Goal: Information Seeking & Learning: Learn about a topic

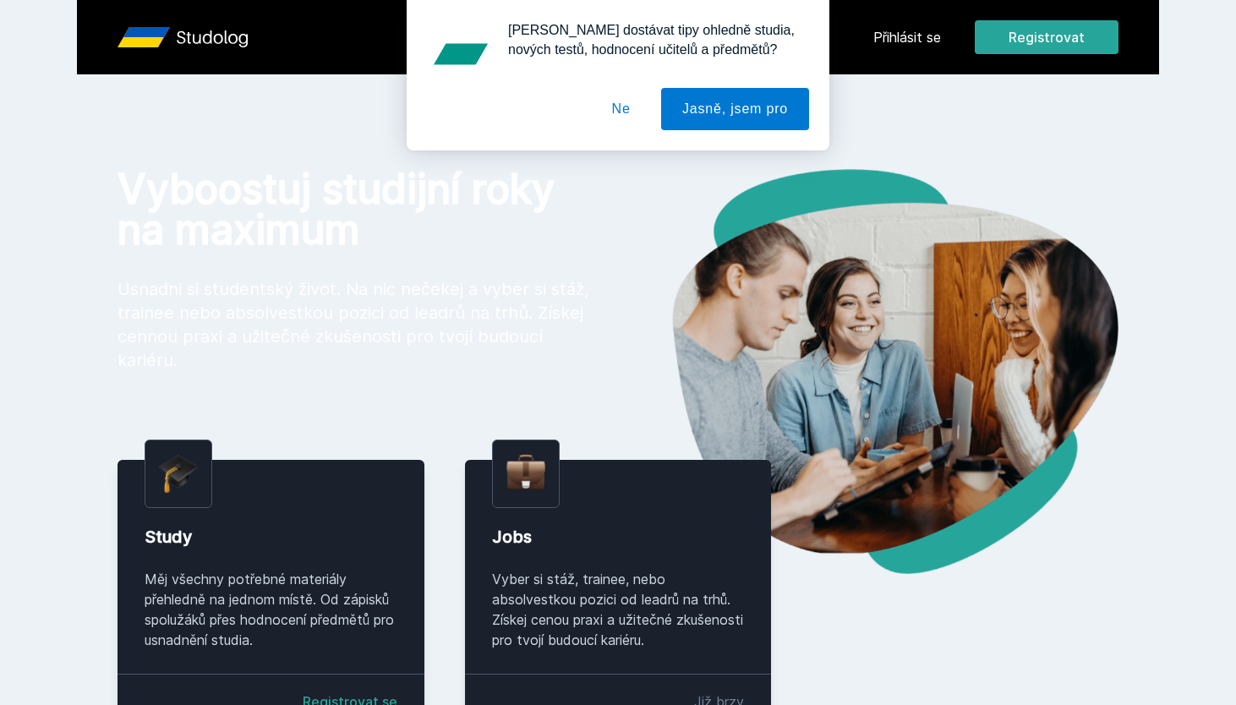
click at [943, 33] on div "[PERSON_NAME] dostávat tipy ohledně studia, nových testů, hodnocení učitelů a p…" at bounding box center [618, 75] width 1236 height 151
click at [917, 37] on div "[PERSON_NAME] dostávat tipy ohledně studia, nových testů, hodnocení učitelů a p…" at bounding box center [618, 75] width 1236 height 151
click at [636, 119] on button "Ne" at bounding box center [621, 109] width 61 height 42
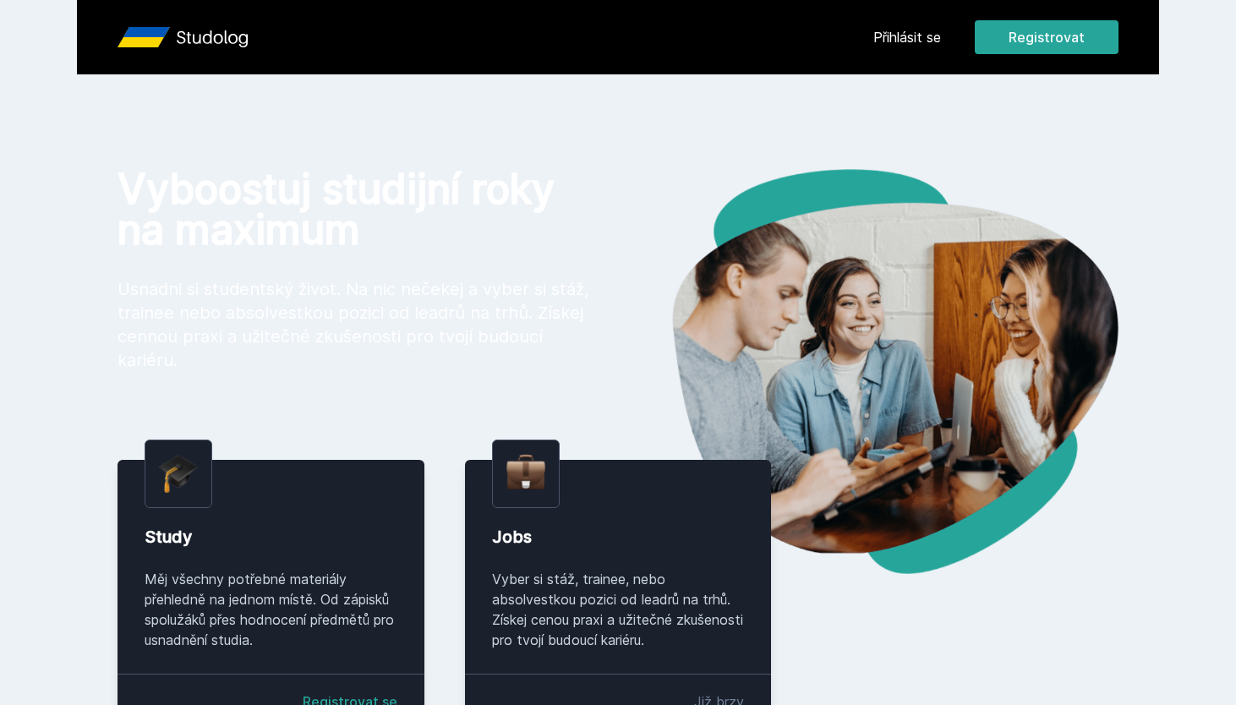
click at [924, 38] on link "Přihlásit se" at bounding box center [908, 37] width 68 height 20
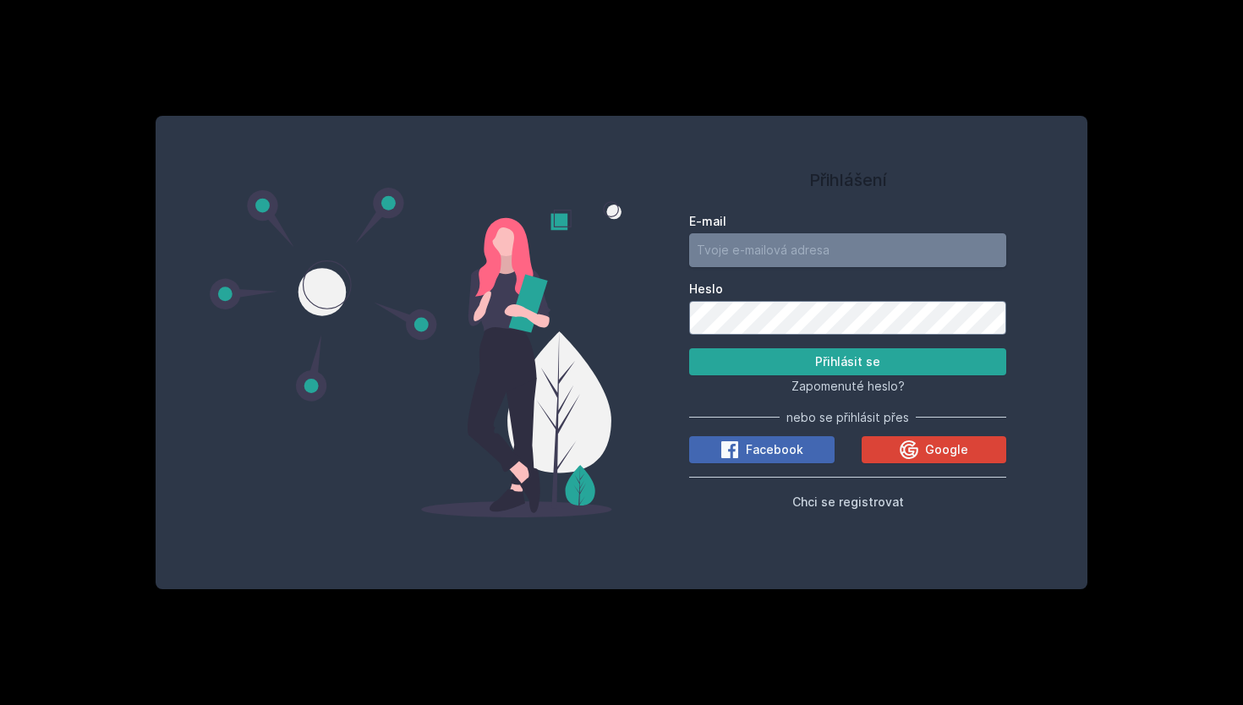
click at [819, 238] on input "E-mail" at bounding box center [847, 250] width 317 height 34
type input "[EMAIL_ADDRESS][DOMAIN_NAME]"
click at [689, 348] on button "Přihlásit se" at bounding box center [847, 361] width 317 height 27
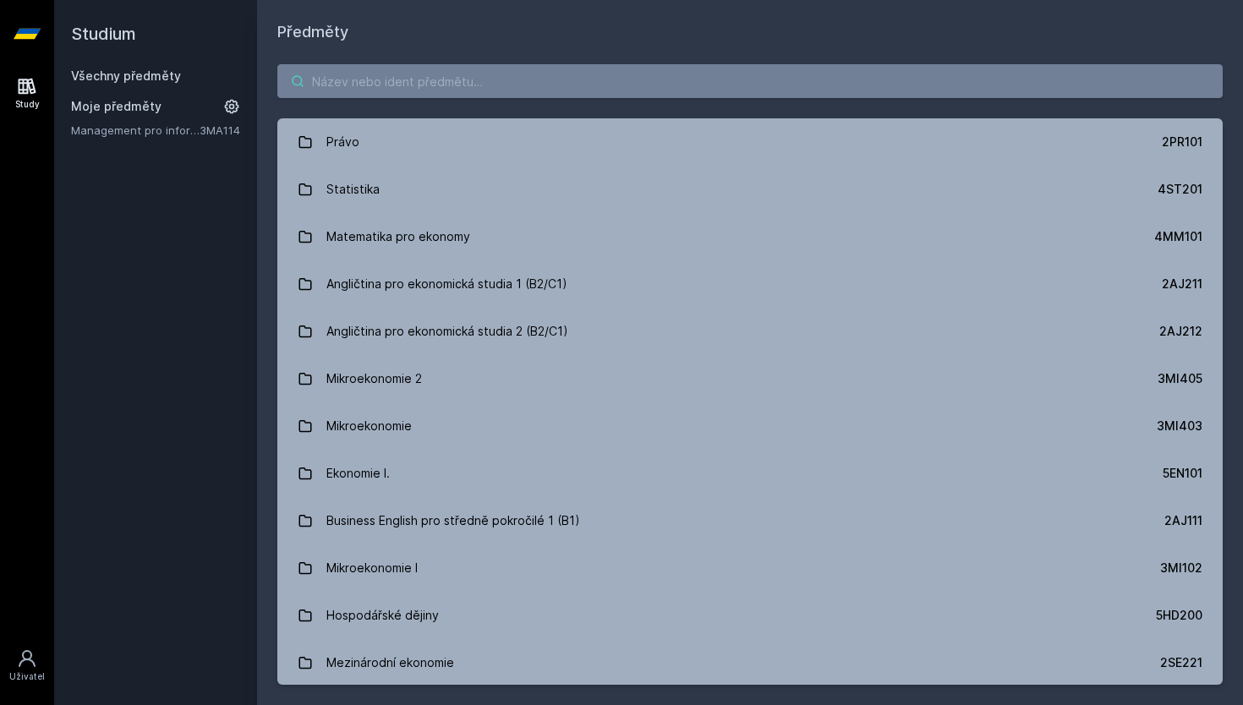
click at [463, 97] on input "search" at bounding box center [749, 81] width 945 height 34
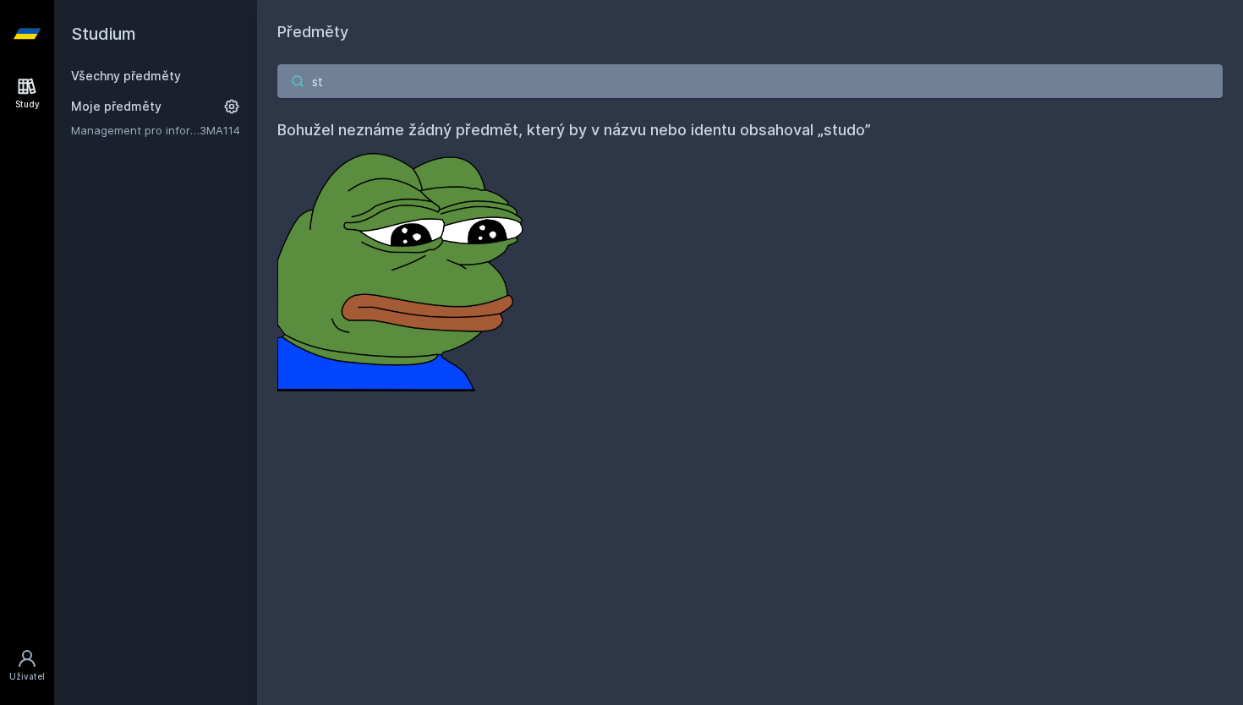
type input "s"
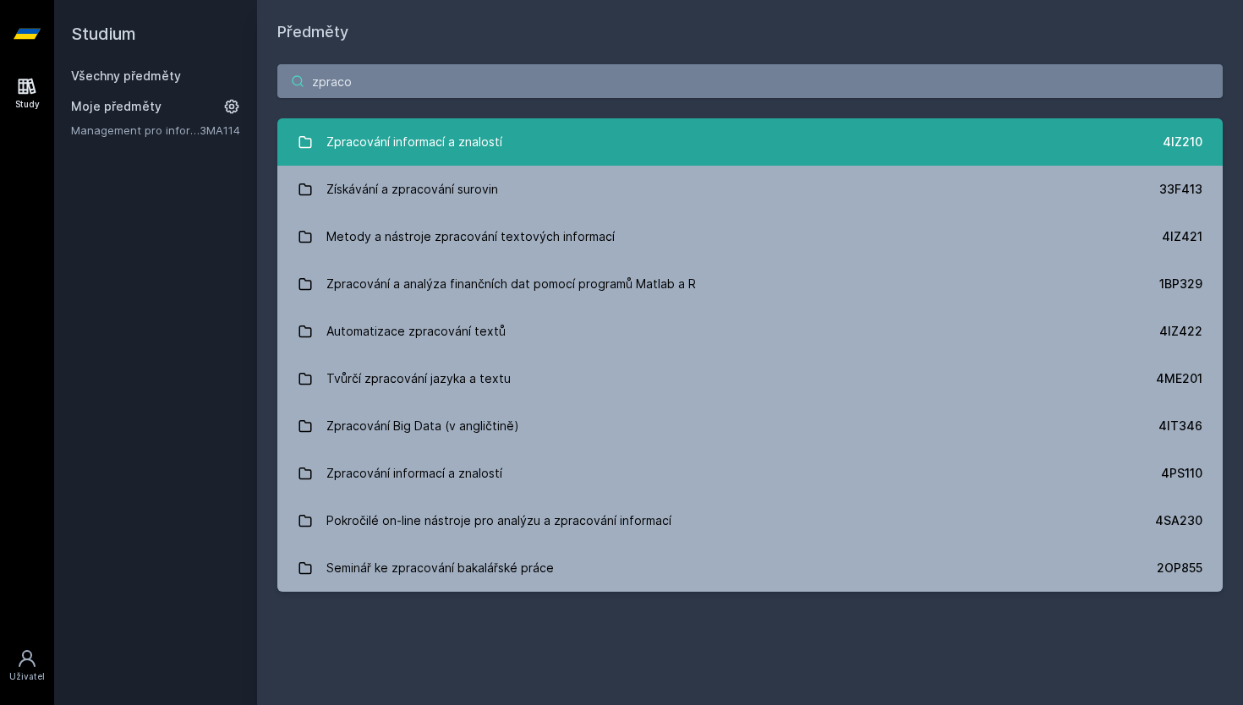
type input "zpraco"
click at [443, 130] on div "Zpracování informací a znalostí" at bounding box center [414, 142] width 176 height 34
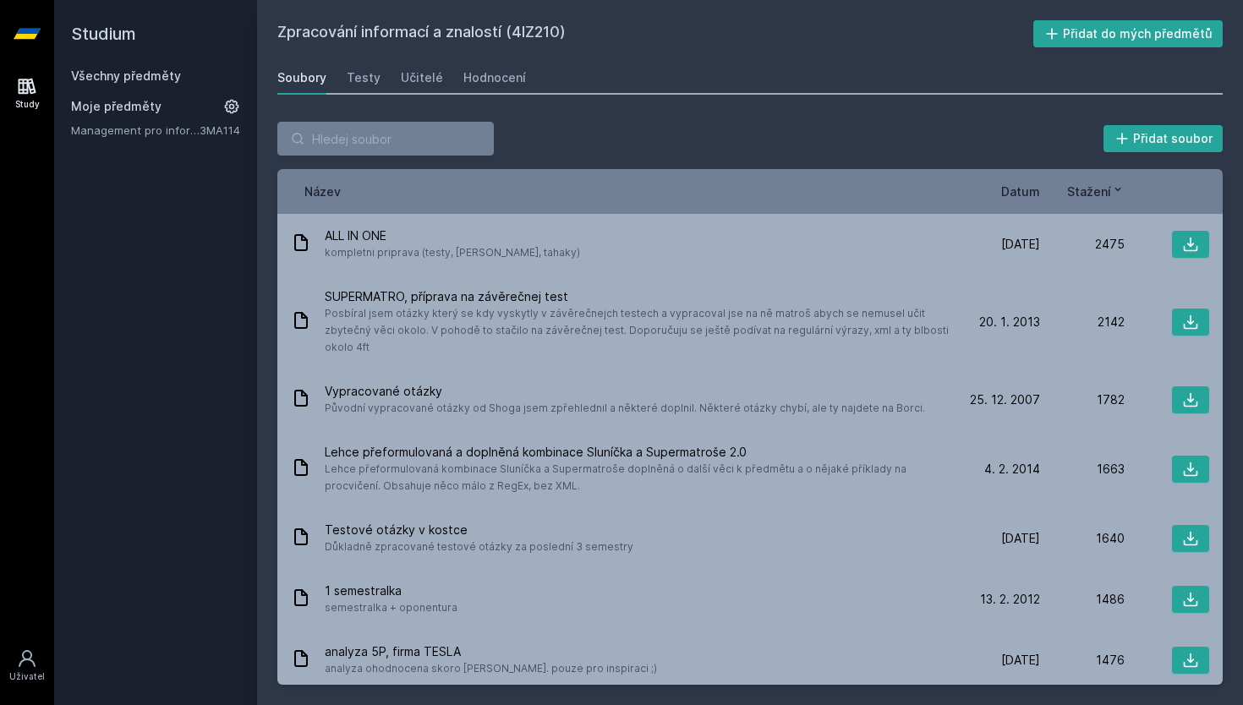
click at [1026, 195] on span "Datum" at bounding box center [1020, 192] width 39 height 18
click at [485, 79] on div "Hodnocení" at bounding box center [494, 77] width 63 height 17
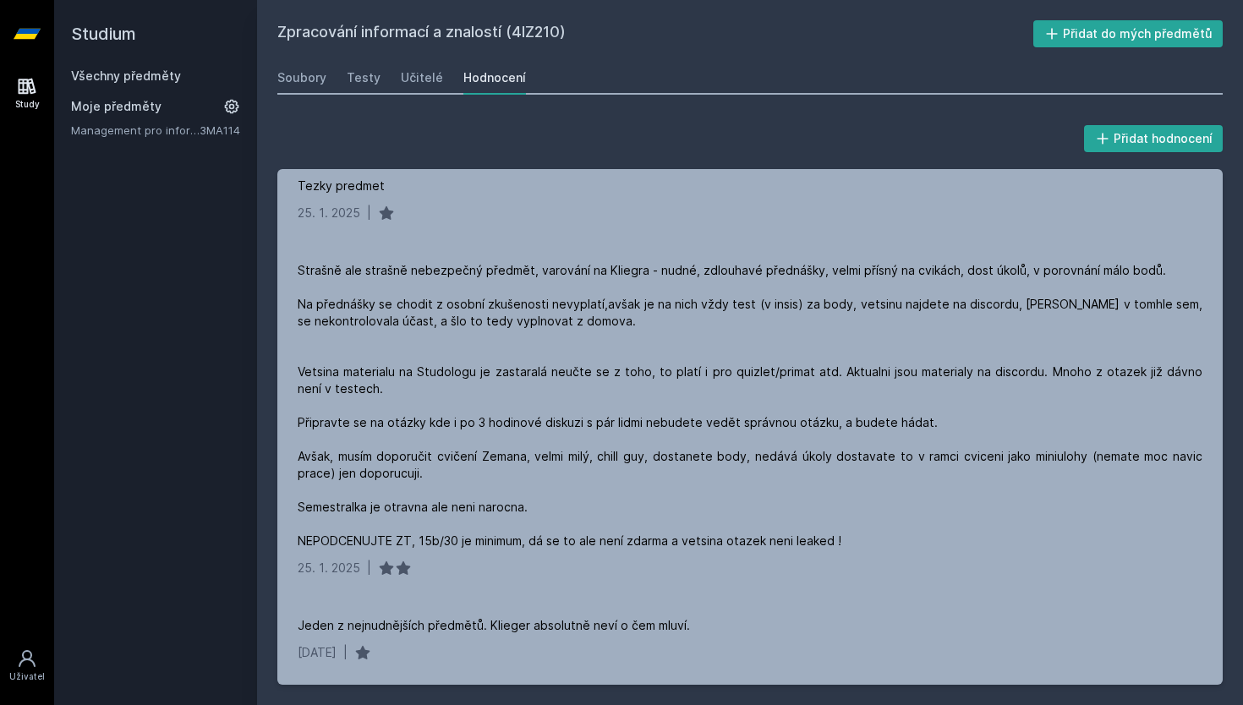
scroll to position [227, 0]
